Goal: Feedback & Contribution: Contribute content

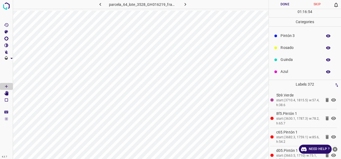
scroll to position [47, 0]
click at [292, 70] on p "Azul" at bounding box center [300, 72] width 39 height 6
drag, startPoint x: 288, startPoint y: 47, endPoint x: 285, endPoint y: 47, distance: 2.7
click at [288, 47] on p "Verde" at bounding box center [300, 47] width 39 height 6
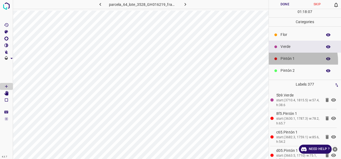
click at [283, 61] on p "Pintón 1" at bounding box center [300, 59] width 39 height 6
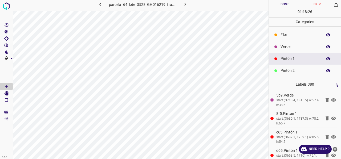
click at [293, 49] on div "Verde" at bounding box center [305, 47] width 72 height 12
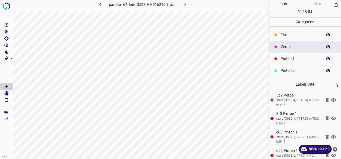
click at [288, 59] on p "Pintón 1" at bounding box center [300, 59] width 39 height 6
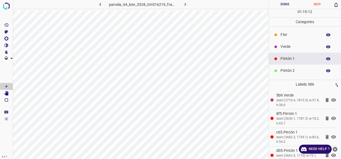
click at [290, 42] on div "Verde" at bounding box center [305, 47] width 72 height 12
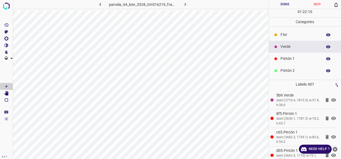
scroll to position [47, 0]
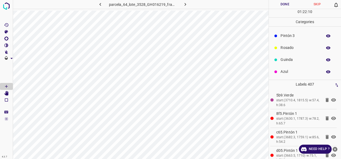
click at [285, 74] on p "Azul" at bounding box center [300, 72] width 39 height 6
click at [290, 57] on p "Guinda" at bounding box center [300, 60] width 39 height 6
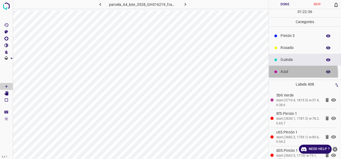
click at [289, 74] on p "Azul" at bounding box center [300, 72] width 39 height 6
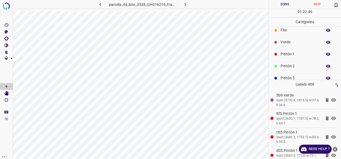
scroll to position [0, 0]
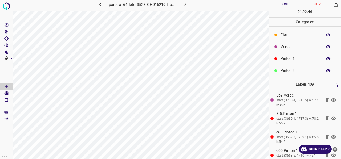
click at [292, 48] on p "Verde" at bounding box center [300, 47] width 39 height 6
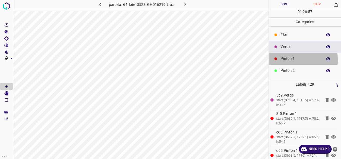
click at [291, 60] on p "Pintón 1" at bounding box center [300, 59] width 39 height 6
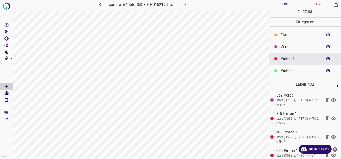
click at [287, 47] on p "Verde" at bounding box center [300, 47] width 39 height 6
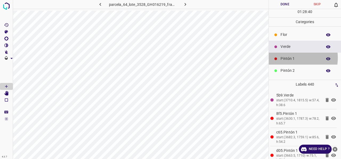
click at [286, 58] on p "Pintón 1" at bounding box center [300, 59] width 39 height 6
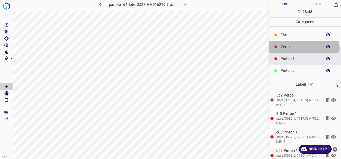
click at [304, 48] on p "Verde" at bounding box center [300, 47] width 39 height 6
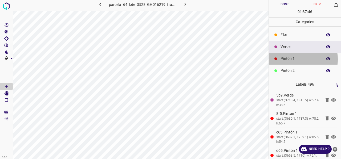
click at [292, 59] on p "Pintón 1" at bounding box center [300, 59] width 39 height 6
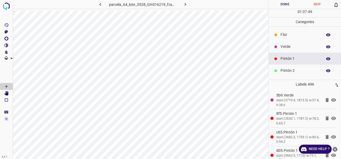
click at [289, 69] on p "Pintón 2" at bounding box center [300, 71] width 39 height 6
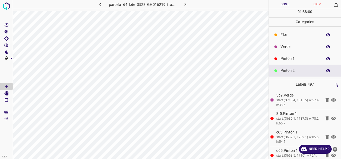
click at [292, 56] on p "Pintón 1" at bounding box center [300, 59] width 39 height 6
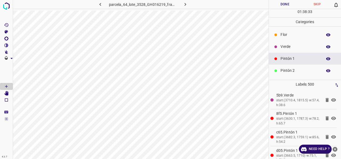
click at [290, 46] on p "Verde" at bounding box center [300, 47] width 39 height 6
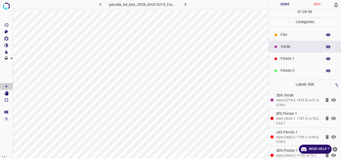
scroll to position [47, 0]
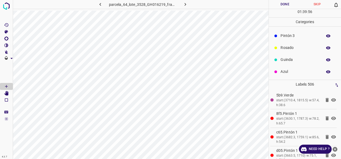
click at [294, 73] on p "Azul" at bounding box center [300, 72] width 39 height 6
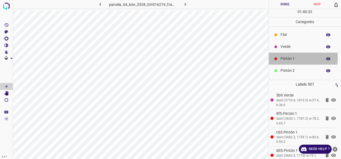
click at [291, 57] on p "Pintón 1" at bounding box center [300, 59] width 39 height 6
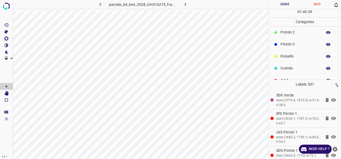
scroll to position [47, 0]
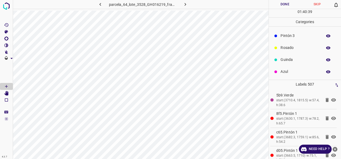
click at [286, 72] on p "Azul" at bounding box center [300, 72] width 39 height 6
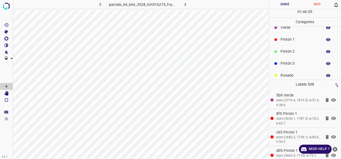
scroll to position [0, 0]
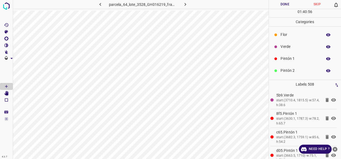
click at [286, 61] on p "Pintón 1" at bounding box center [300, 59] width 39 height 6
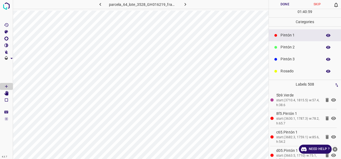
scroll to position [47, 0]
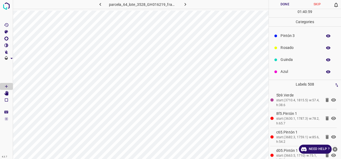
click at [287, 73] on p "Azul" at bounding box center [300, 72] width 39 height 6
click at [296, 60] on p "Pintón 1" at bounding box center [300, 59] width 39 height 6
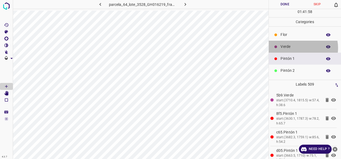
click at [298, 48] on p "Verde" at bounding box center [300, 47] width 39 height 6
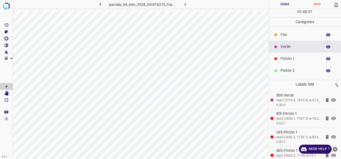
click at [292, 60] on p "Pintón 1" at bounding box center [300, 59] width 39 height 6
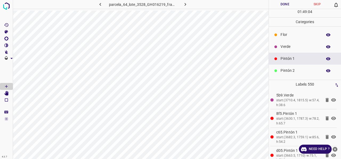
click at [290, 48] on p "Verde" at bounding box center [300, 47] width 39 height 6
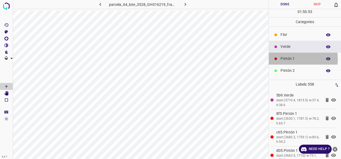
click at [289, 59] on p "Pintón 1" at bounding box center [300, 59] width 39 height 6
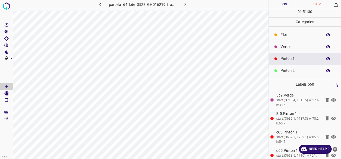
click at [289, 46] on p "Verde" at bounding box center [300, 47] width 39 height 6
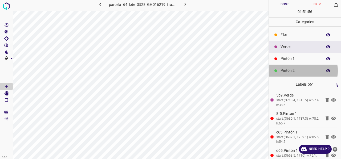
click at [297, 71] on p "Pintón 2" at bounding box center [300, 71] width 39 height 6
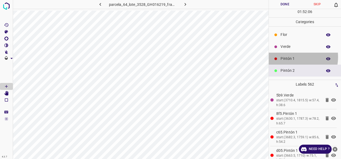
click at [291, 57] on p "Pintón 1" at bounding box center [300, 59] width 39 height 6
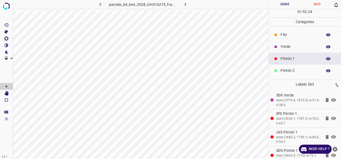
click at [288, 47] on p "Verde" at bounding box center [300, 47] width 39 height 6
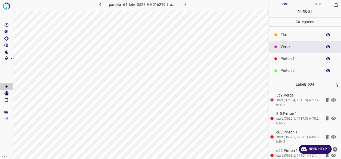
scroll to position [47, 0]
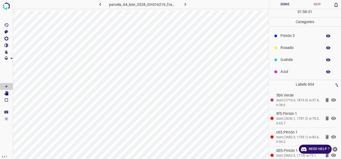
click at [293, 72] on p "Azul" at bounding box center [300, 72] width 39 height 6
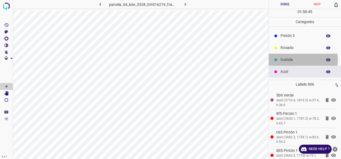
click at [289, 60] on p "Guinda" at bounding box center [300, 60] width 39 height 6
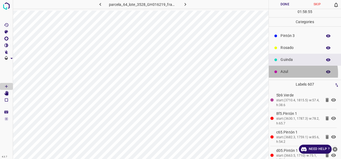
click at [291, 73] on p "Azul" at bounding box center [300, 72] width 39 height 6
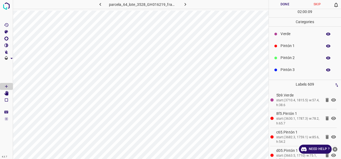
scroll to position [0, 0]
click at [290, 60] on p "Pintón 1" at bounding box center [300, 59] width 39 height 6
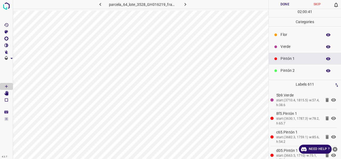
click at [293, 48] on p "Verde" at bounding box center [300, 47] width 39 height 6
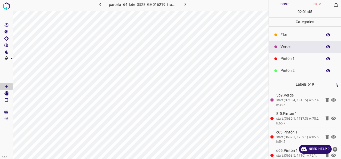
click at [294, 58] on p "Pintón 1" at bounding box center [300, 59] width 39 height 6
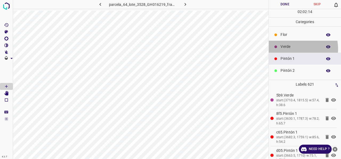
click at [293, 48] on p "Verde" at bounding box center [300, 47] width 39 height 6
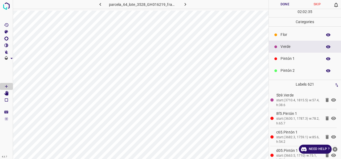
click at [291, 60] on p "Pintón 1" at bounding box center [300, 59] width 39 height 6
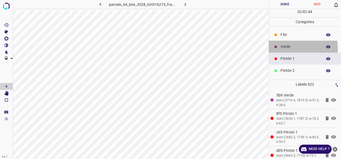
click at [292, 47] on p "Verde" at bounding box center [300, 47] width 39 height 6
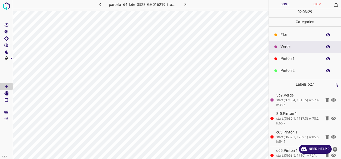
click at [100, 10] on div "parcela_64_lote_3528_GH016219_frame_00169_163496.jpg" at bounding box center [141, 5] width 256 height 11
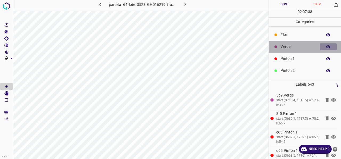
click at [326, 47] on icon "button" at bounding box center [328, 46] width 4 height 3
click at [326, 46] on icon "button" at bounding box center [328, 46] width 5 height 5
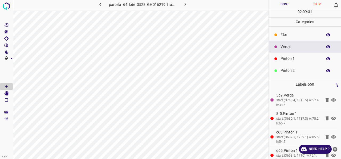
click at [320, 43] on button "button" at bounding box center [328, 46] width 17 height 7
click at [7, 95] on icon "[Space] Edit" at bounding box center [6, 93] width 4 height 5
click at [6, 86] on icon "[Space] Draw" at bounding box center [6, 86] width 3 height 3
click at [290, 56] on p "Pintón 1" at bounding box center [300, 59] width 39 height 6
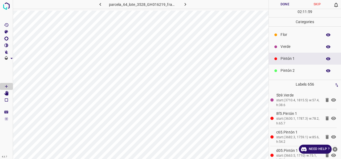
click at [284, 47] on p "Verde" at bounding box center [300, 47] width 39 height 6
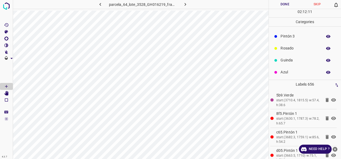
scroll to position [47, 0]
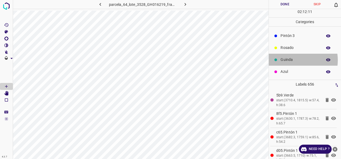
click at [293, 60] on p "Guinda" at bounding box center [300, 60] width 39 height 6
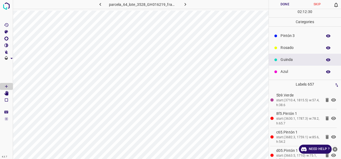
click at [326, 59] on icon "button" at bounding box center [328, 59] width 4 height 3
click at [326, 59] on icon "button" at bounding box center [328, 60] width 4 height 4
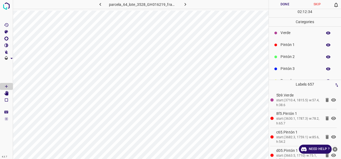
scroll to position [0, 0]
click at [291, 59] on p "Pintón 1" at bounding box center [300, 59] width 39 height 6
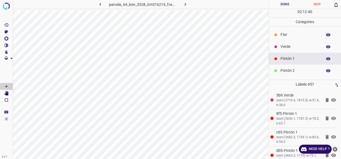
click at [289, 47] on p "Verde" at bounding box center [300, 47] width 39 height 6
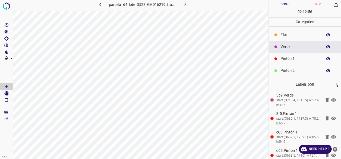
click at [292, 62] on div "Pintón 1" at bounding box center [305, 59] width 72 height 12
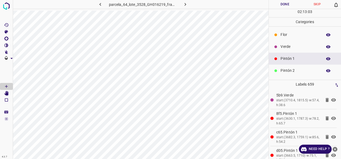
click at [287, 47] on p "Verde" at bounding box center [300, 47] width 39 height 6
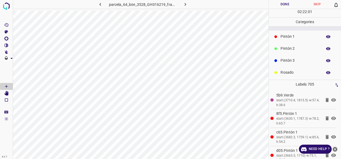
scroll to position [47, 0]
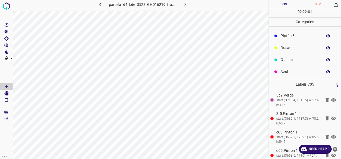
click at [289, 71] on p "Azul" at bounding box center [300, 72] width 39 height 6
click at [282, 60] on p "Pintón 1" at bounding box center [300, 59] width 39 height 6
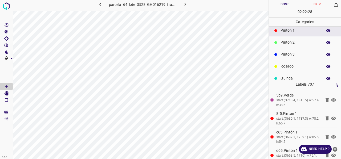
scroll to position [47, 0]
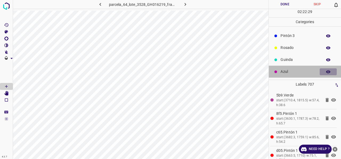
click at [326, 73] on icon "button" at bounding box center [328, 71] width 4 height 3
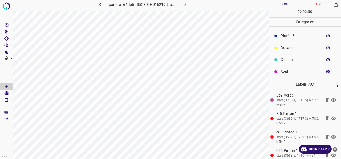
click at [326, 73] on icon "button" at bounding box center [328, 72] width 4 height 4
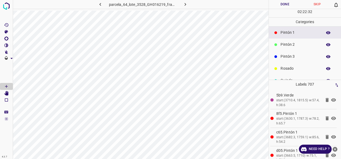
scroll to position [0, 0]
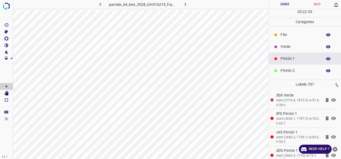
click at [287, 48] on p "Verde" at bounding box center [300, 47] width 39 height 6
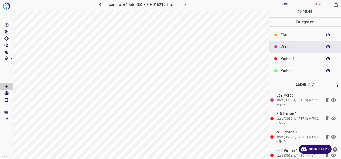
click at [290, 61] on p "Pintón 1" at bounding box center [300, 59] width 39 height 6
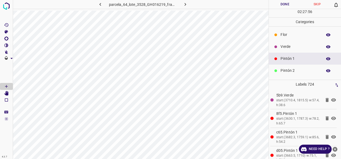
scroll to position [47, 0]
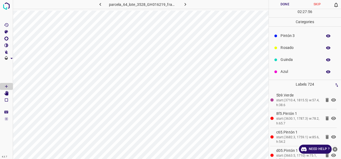
click at [292, 72] on p "Azul" at bounding box center [300, 72] width 39 height 6
click at [295, 58] on p "Pintón 1" at bounding box center [300, 59] width 39 height 6
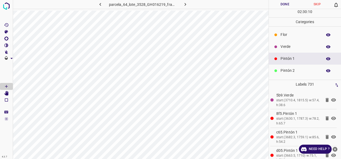
click at [288, 50] on div "Verde" at bounding box center [305, 47] width 72 height 12
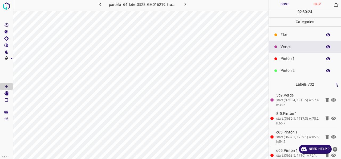
click at [295, 59] on p "Pintón 1" at bounding box center [300, 59] width 39 height 6
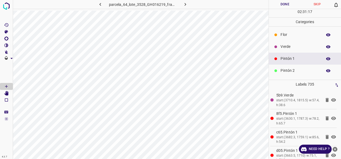
click at [292, 49] on p "Verde" at bounding box center [300, 47] width 39 height 6
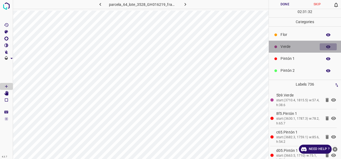
click at [326, 47] on icon "button" at bounding box center [328, 46] width 5 height 5
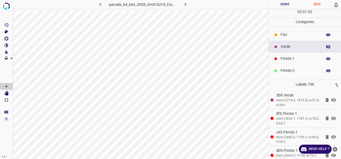
click at [326, 58] on icon "button" at bounding box center [328, 58] width 4 height 3
click at [326, 58] on icon "button" at bounding box center [328, 59] width 4 height 4
click at [326, 46] on icon "button" at bounding box center [328, 47] width 4 height 4
